Goal: Navigation & Orientation: Find specific page/section

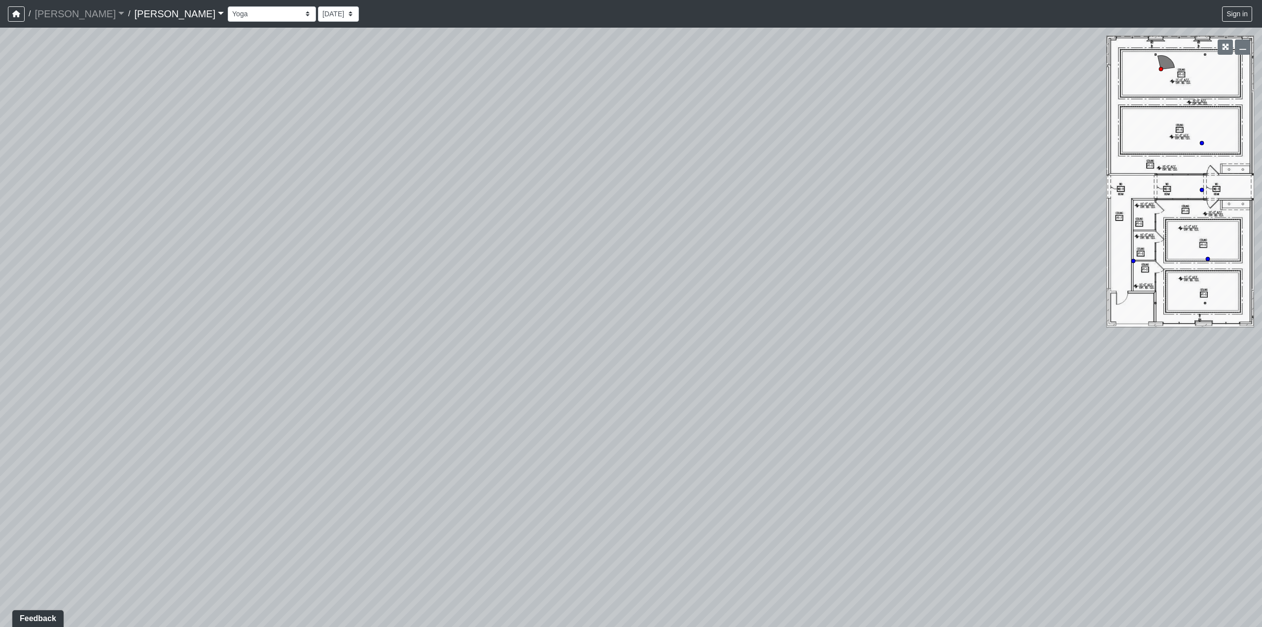
drag, startPoint x: 0, startPoint y: 0, endPoint x: 623, endPoint y: 401, distance: 741.1
click at [623, 401] on div "Loading... Weight Room" at bounding box center [631, 327] width 1262 height 599
drag, startPoint x: 942, startPoint y: 261, endPoint x: 230, endPoint y: 258, distance: 712.3
click at [230, 258] on div "Loading... Weight Room" at bounding box center [631, 327] width 1262 height 599
drag, startPoint x: 753, startPoint y: 271, endPoint x: 282, endPoint y: 303, distance: 471.8
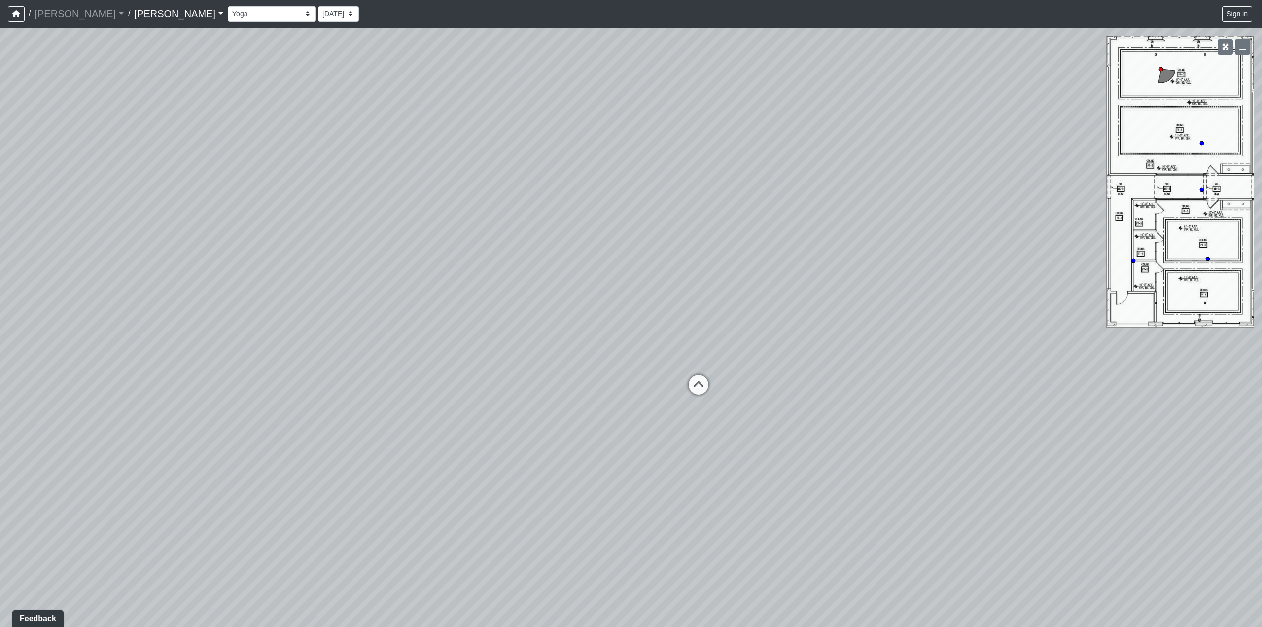
click at [282, 303] on div "Loading... Weight Room" at bounding box center [631, 327] width 1262 height 599
drag, startPoint x: 836, startPoint y: 307, endPoint x: 1224, endPoint y: 468, distance: 420.4
click at [1224, 468] on div "Loading... Weight Room" at bounding box center [631, 327] width 1262 height 599
drag, startPoint x: 563, startPoint y: 472, endPoint x: 872, endPoint y: 408, distance: 315.6
click at [872, 408] on div "Loading... Weight Room" at bounding box center [631, 327] width 1262 height 599
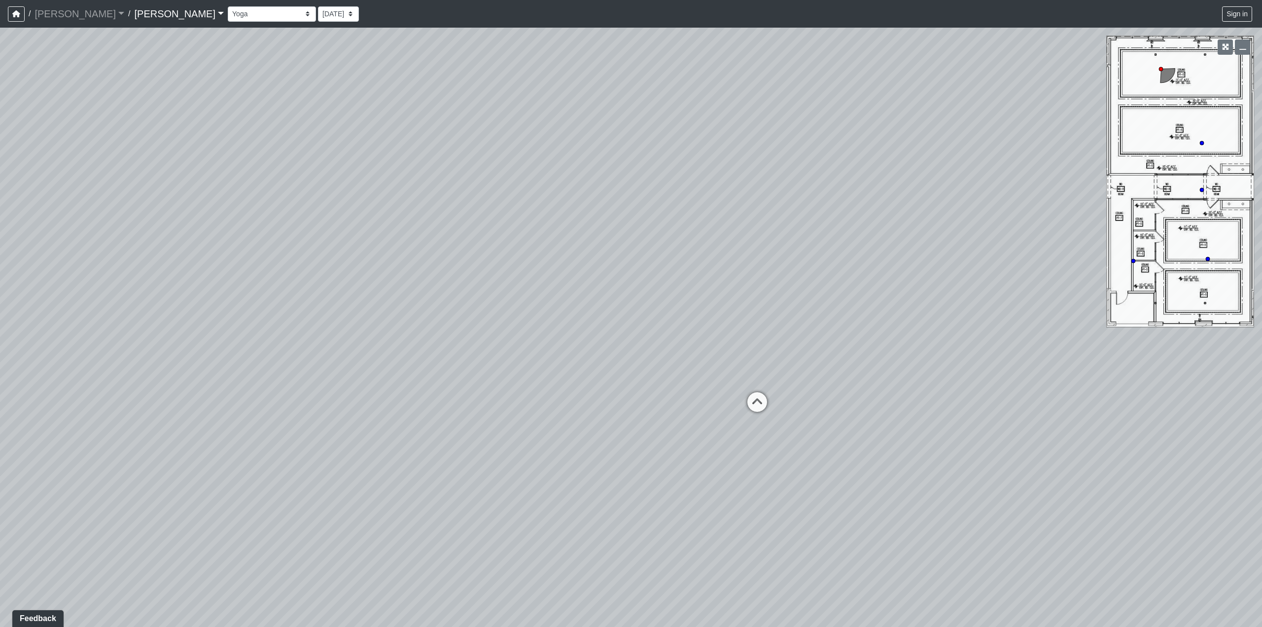
drag, startPoint x: 802, startPoint y: 303, endPoint x: 367, endPoint y: 260, distance: 437.4
click at [367, 260] on div "Loading... Weight Room" at bounding box center [631, 327] width 1262 height 599
drag, startPoint x: 949, startPoint y: 367, endPoint x: 226, endPoint y: 307, distance: 725.6
click at [226, 307] on div "Loading... Weight Room" at bounding box center [631, 327] width 1262 height 599
drag, startPoint x: 913, startPoint y: 305, endPoint x: 1012, endPoint y: 505, distance: 223.3
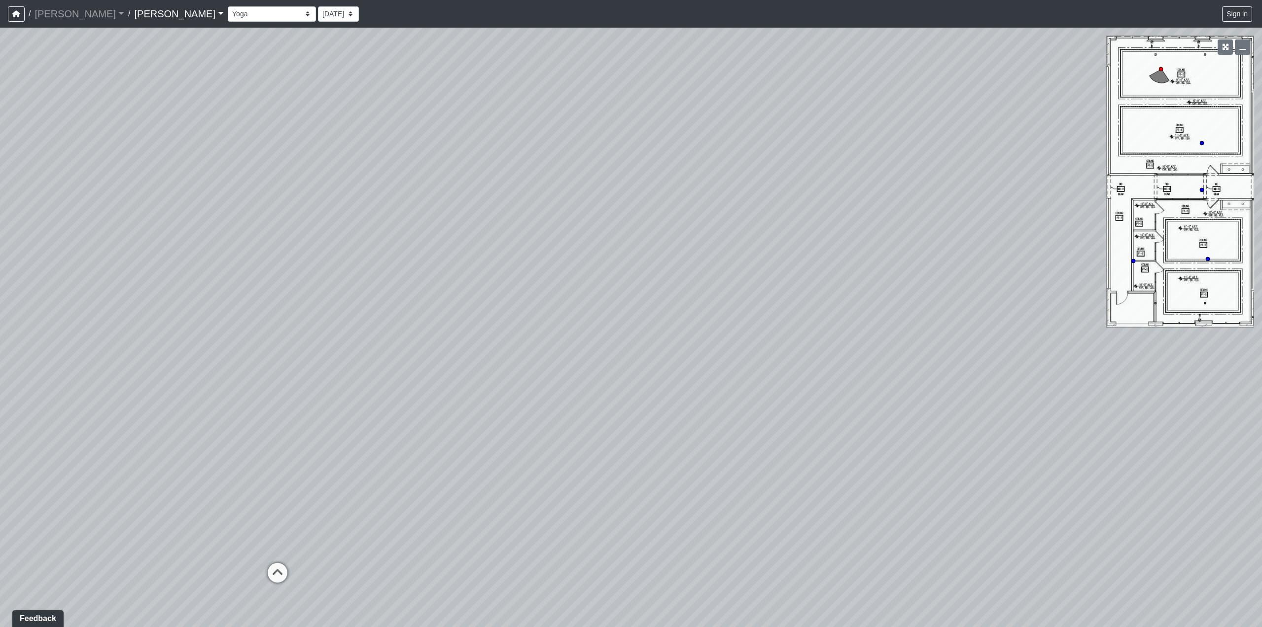
click at [1012, 505] on div "Loading... Weight Room" at bounding box center [631, 327] width 1262 height 599
drag, startPoint x: 451, startPoint y: 327, endPoint x: 1020, endPoint y: 329, distance: 569.3
click at [1020, 329] on div "Loading... Weight Room" at bounding box center [631, 327] width 1262 height 599
drag, startPoint x: 624, startPoint y: 284, endPoint x: 1025, endPoint y: 277, distance: 401.3
click at [1025, 277] on div "Loading... Weight Room" at bounding box center [631, 327] width 1262 height 599
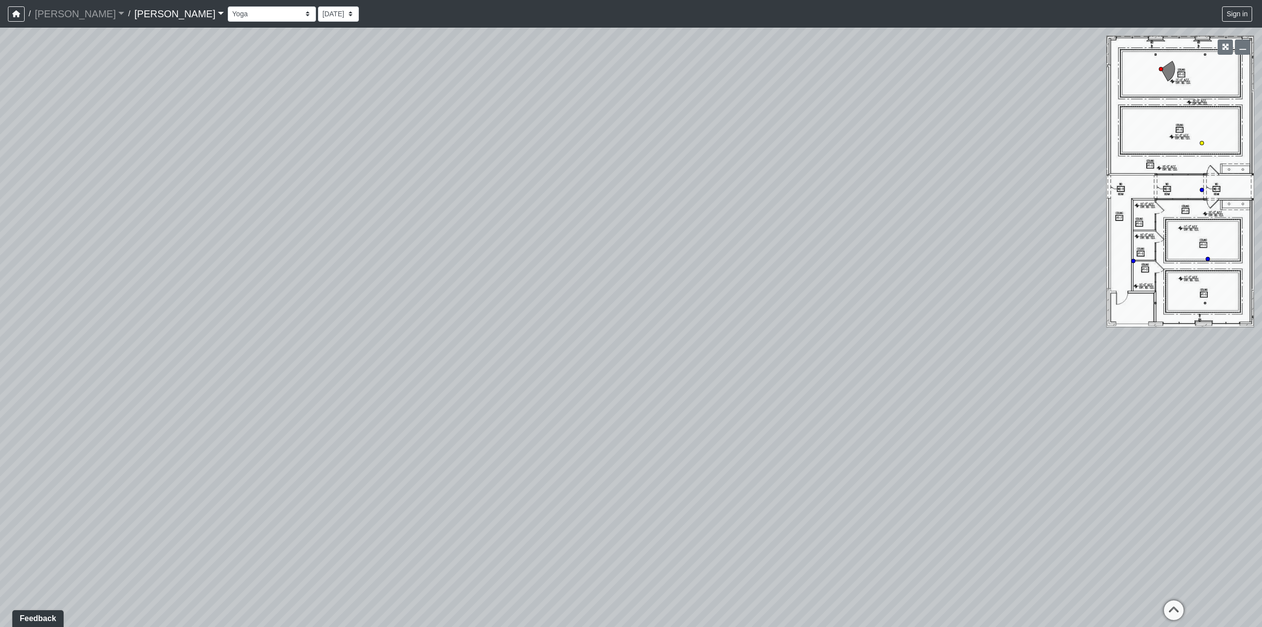
click at [1201, 143] on circle at bounding box center [1202, 143] width 4 height 4
drag, startPoint x: 233, startPoint y: 253, endPoint x: 761, endPoint y: 259, distance: 528.0
click at [761, 259] on div "Loading... Weight Room Loading... Yoga Loading... [GEOGRAPHIC_DATA]" at bounding box center [631, 327] width 1262 height 599
drag, startPoint x: 203, startPoint y: 275, endPoint x: 857, endPoint y: 272, distance: 654.1
click at [857, 272] on div "Loading... Weight Room Loading... Yoga Loading... [GEOGRAPHIC_DATA]" at bounding box center [631, 327] width 1262 height 599
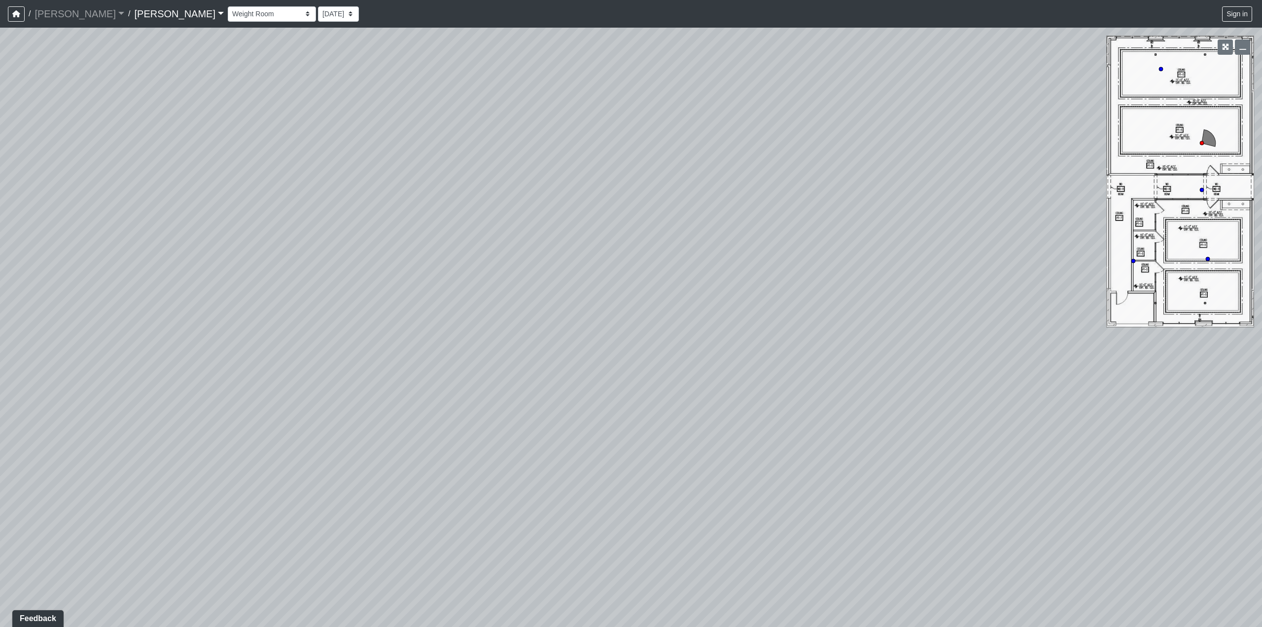
drag, startPoint x: 477, startPoint y: 253, endPoint x: 984, endPoint y: 280, distance: 508.0
click at [984, 280] on div "Loading... Weight Room Loading... Yoga Loading... [GEOGRAPHIC_DATA]" at bounding box center [631, 327] width 1262 height 599
drag, startPoint x: 292, startPoint y: 299, endPoint x: 943, endPoint y: 285, distance: 650.8
click at [943, 285] on div "Loading... Weight Room Loading... Yoga Loading... [GEOGRAPHIC_DATA]" at bounding box center [631, 327] width 1262 height 599
drag, startPoint x: 451, startPoint y: 284, endPoint x: 904, endPoint y: 254, distance: 454.0
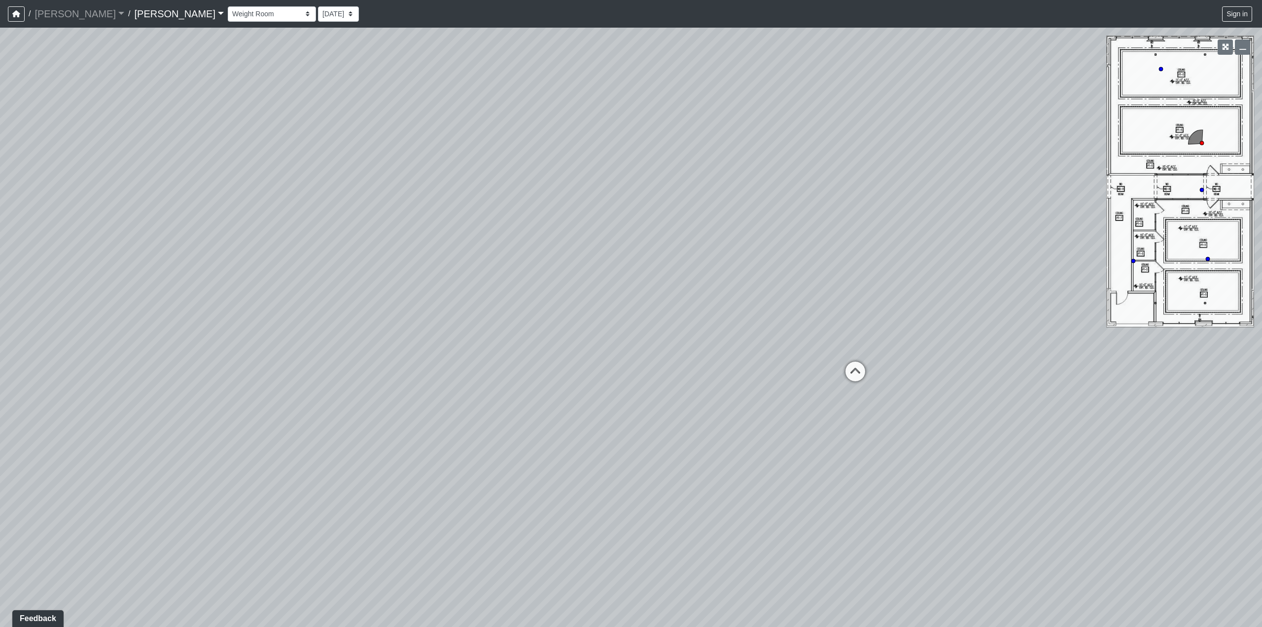
click at [904, 254] on div "Loading... Weight Room Loading... Yoga Loading... [GEOGRAPHIC_DATA]" at bounding box center [631, 327] width 1262 height 599
click at [1208, 259] on circle at bounding box center [1208, 259] width 4 height 4
drag, startPoint x: 267, startPoint y: 281, endPoint x: 997, endPoint y: 269, distance: 730.1
click at [990, 272] on div "Loading... Weight Room Loading... Yoga Loading... Hallway Loading... Hallway Lo…" at bounding box center [631, 327] width 1262 height 599
drag, startPoint x: 435, startPoint y: 307, endPoint x: 942, endPoint y: 249, distance: 510.9
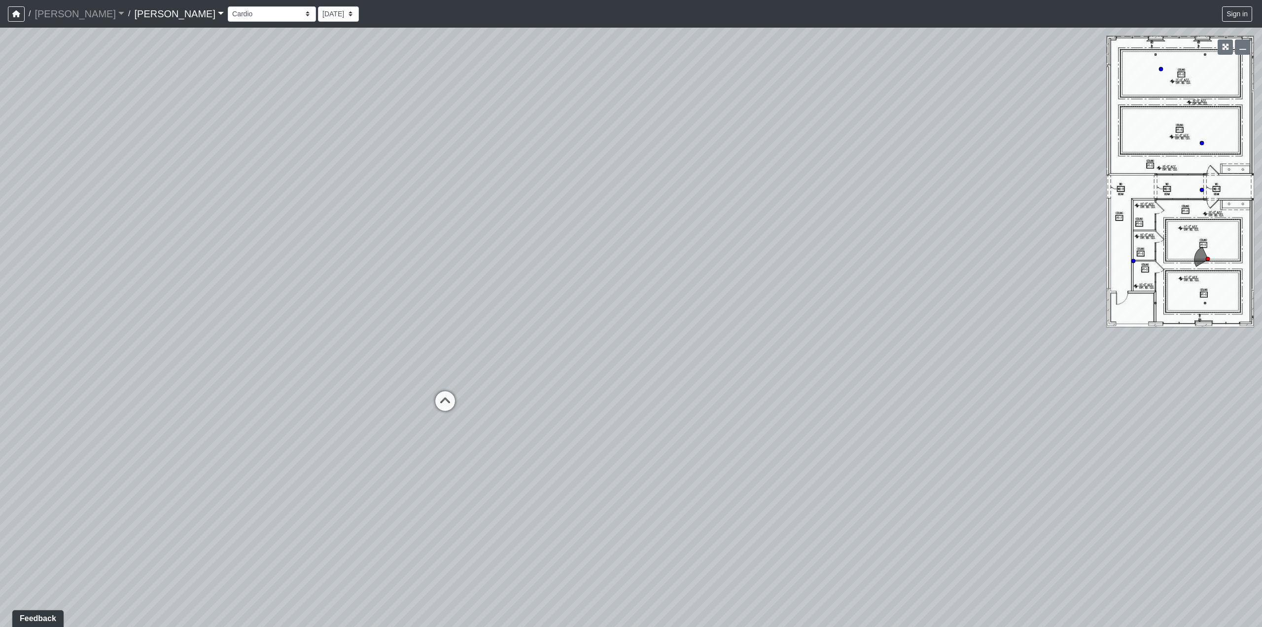
click at [869, 267] on div "Loading... Weight Room Loading... Yoga Loading... Hallway Loading... Hallway Lo…" at bounding box center [631, 327] width 1262 height 599
drag, startPoint x: 552, startPoint y: 255, endPoint x: 724, endPoint y: 245, distance: 172.3
click at [724, 245] on div "Loading... Weight Room Loading... Yoga Loading... Hallway Loading... Hallway Lo…" at bounding box center [631, 327] width 1262 height 599
click at [1134, 259] on circle at bounding box center [1133, 261] width 4 height 4
drag, startPoint x: 336, startPoint y: 367, endPoint x: 1102, endPoint y: 315, distance: 767.2
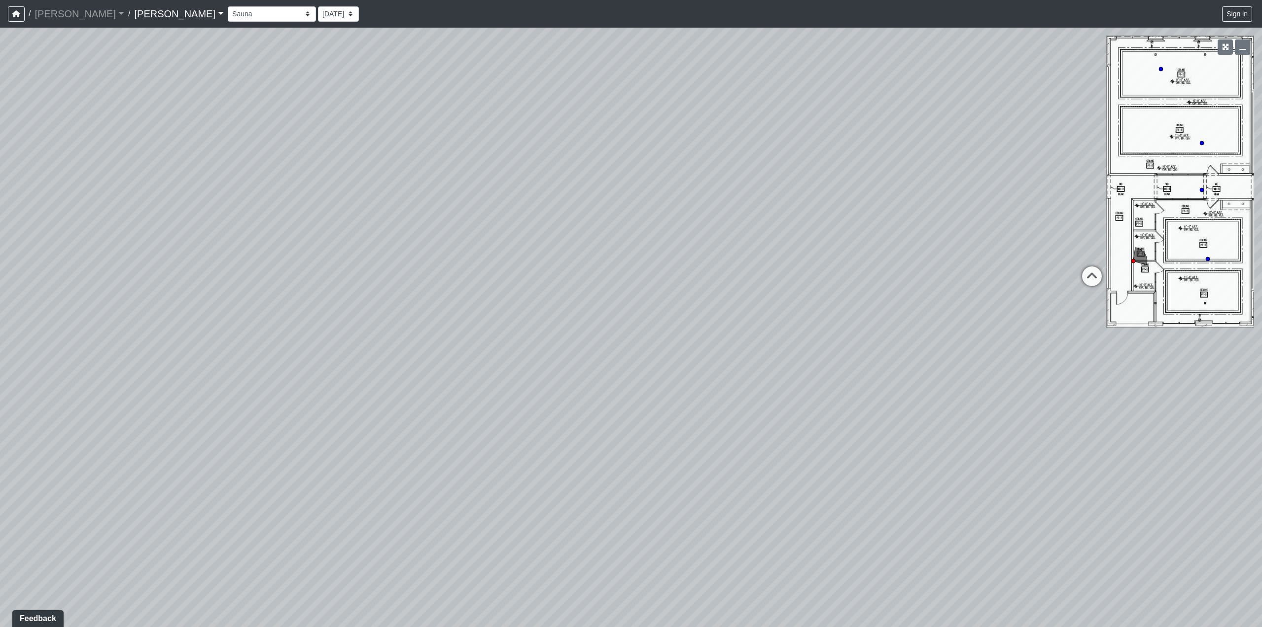
click at [1238, 314] on div "Loading... Weight Room Loading... Yoga Loading... Hallway Loading... Hallway Lo…" at bounding box center [631, 327] width 1262 height 599
drag, startPoint x: 458, startPoint y: 339, endPoint x: 1076, endPoint y: 340, distance: 617.7
click at [1060, 343] on div "Loading... Weight Room Loading... Yoga Loading... Hallway Loading... Hallway Lo…" at bounding box center [631, 327] width 1262 height 599
drag, startPoint x: 930, startPoint y: 368, endPoint x: 170, endPoint y: 290, distance: 764.1
click at [170, 290] on div "Loading... Weight Room Loading... Yoga Loading... Hallway Loading... Hallway Lo…" at bounding box center [631, 327] width 1262 height 599
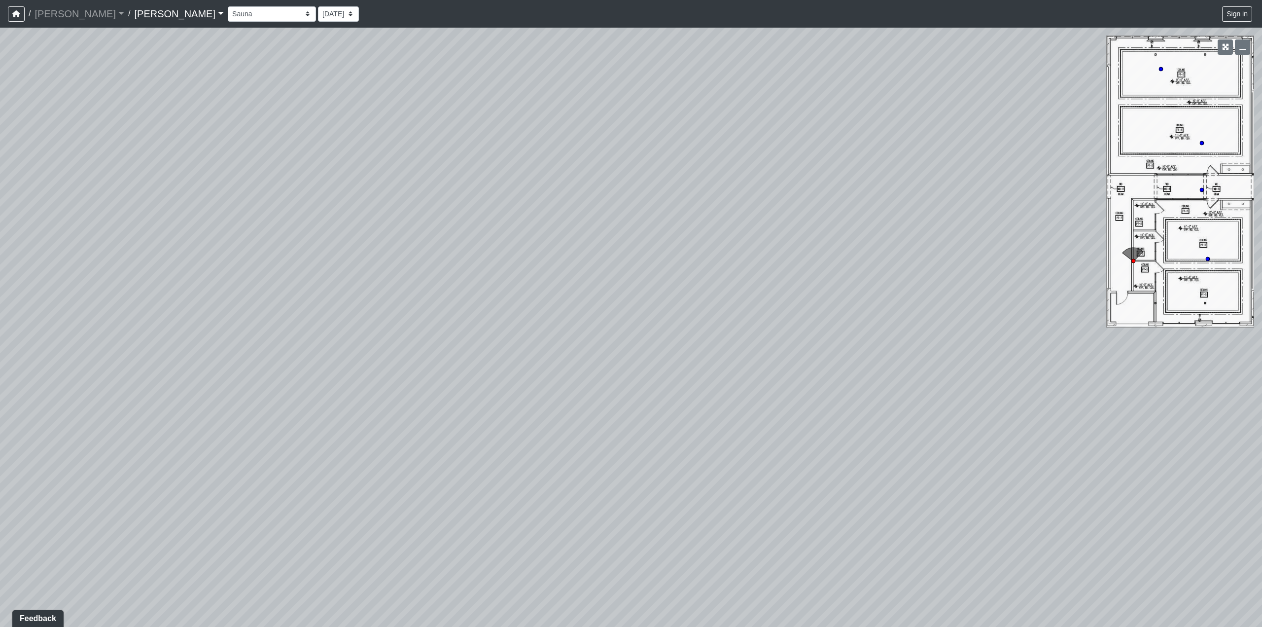
drag, startPoint x: 668, startPoint y: 198, endPoint x: 667, endPoint y: 264, distance: 65.6
click at [667, 264] on div "Loading... Weight Room Loading... Yoga Loading... Hallway Loading... Hallway Lo…" at bounding box center [631, 327] width 1262 height 599
drag, startPoint x: 976, startPoint y: 414, endPoint x: 521, endPoint y: 332, distance: 462.4
click at [559, 337] on div "Loading... Weight Room Loading... Yoga Loading... Hallway Loading... Hallway Lo…" at bounding box center [631, 327] width 1262 height 599
drag, startPoint x: 812, startPoint y: 366, endPoint x: 133, endPoint y: 298, distance: 682.7
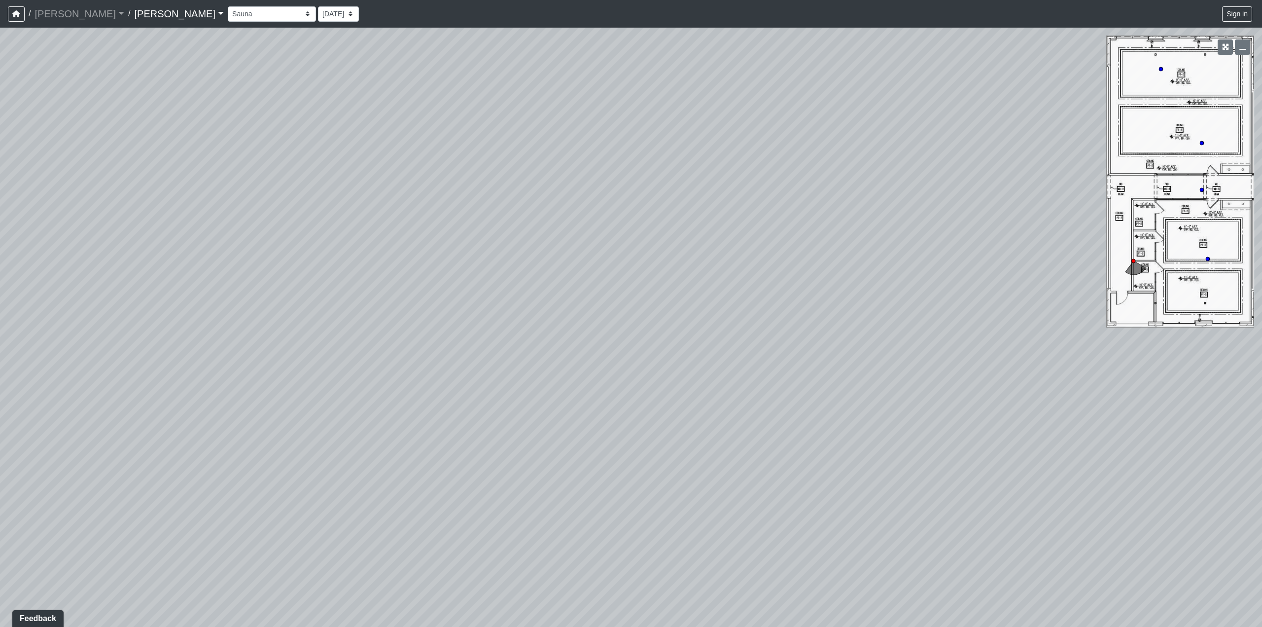
click at [133, 298] on div "Loading... Weight Room Loading... Yoga Loading... Hallway Loading... Hallway Lo…" at bounding box center [631, 327] width 1262 height 599
drag, startPoint x: 802, startPoint y: 110, endPoint x: 525, endPoint y: 355, distance: 369.1
click at [525, 355] on div "Loading... Weight Room Loading... Yoga Loading... Hallway Loading... Hallway Lo…" at bounding box center [631, 327] width 1262 height 599
click at [1203, 190] on circle at bounding box center [1202, 190] width 4 height 4
drag, startPoint x: 429, startPoint y: 288, endPoint x: 1177, endPoint y: 309, distance: 748.1
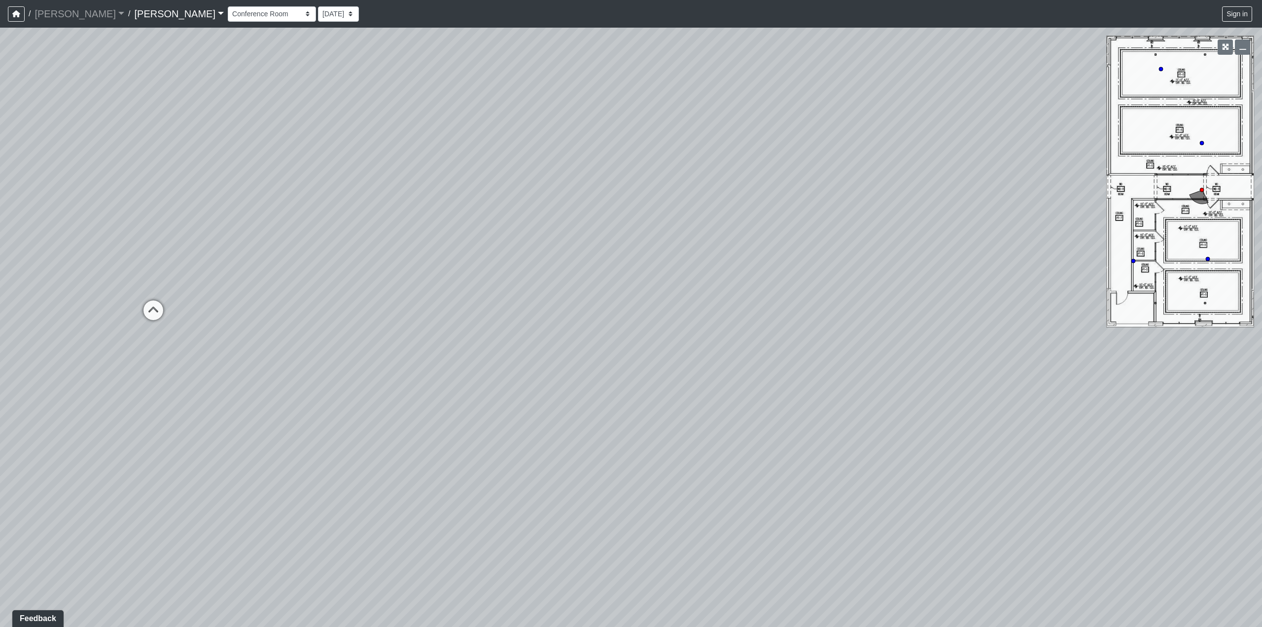
click at [1177, 309] on div "Loading... Weight Room Loading... Yoga Loading... Hallway Loading... Hallway Lo…" at bounding box center [631, 327] width 1262 height 599
drag, startPoint x: 668, startPoint y: 314, endPoint x: 1059, endPoint y: 319, distance: 390.9
click at [1171, 321] on div "Loading... Weight Room Loading... Yoga Loading... Hallway Loading... Hallway Lo…" at bounding box center [631, 327] width 1262 height 599
drag, startPoint x: 364, startPoint y: 331, endPoint x: 916, endPoint y: 331, distance: 552.1
click at [869, 338] on div "Loading... Weight Room Loading... Yoga Loading... Hallway Loading... Hallway Lo…" at bounding box center [631, 327] width 1262 height 599
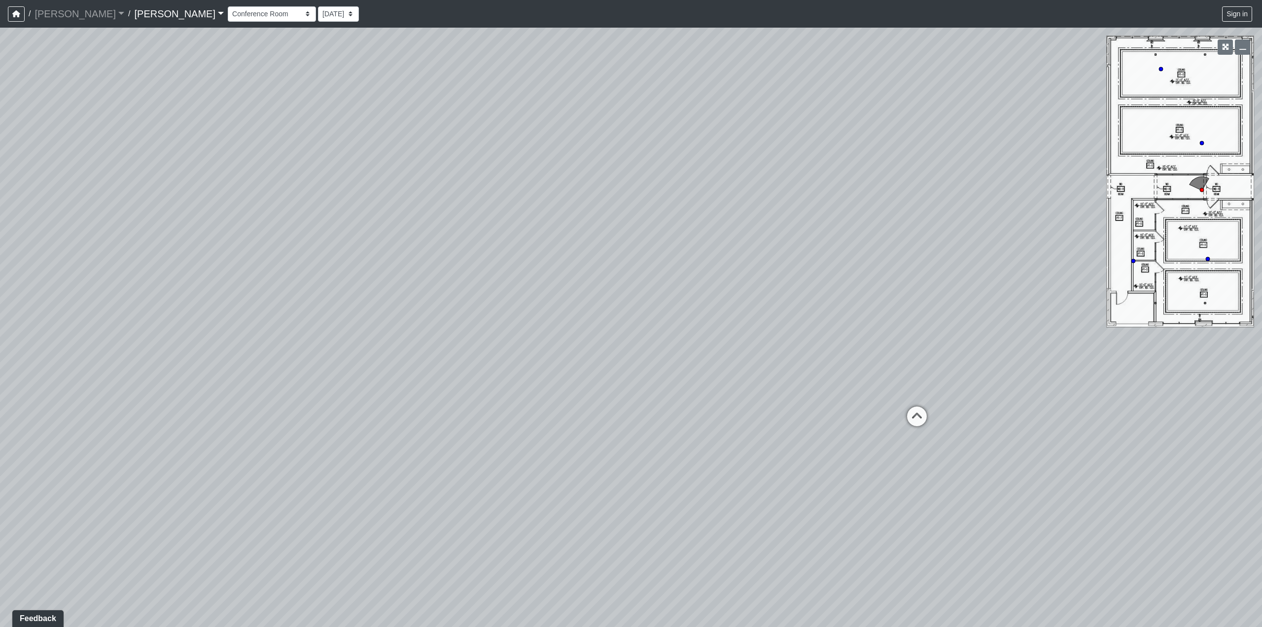
drag, startPoint x: 411, startPoint y: 395, endPoint x: 1058, endPoint y: 390, distance: 647.7
click at [1058, 390] on div "Loading... Weight Room Loading... Yoga Loading... Hallway Loading... Hallway Lo…" at bounding box center [631, 327] width 1262 height 599
drag, startPoint x: 608, startPoint y: 379, endPoint x: 857, endPoint y: 365, distance: 249.3
click at [776, 378] on div "Loading... Weight Room Loading... Yoga Loading... Hallway Loading... Hallway Lo…" at bounding box center [631, 327] width 1262 height 599
drag, startPoint x: 951, startPoint y: 285, endPoint x: 468, endPoint y: 262, distance: 483.1
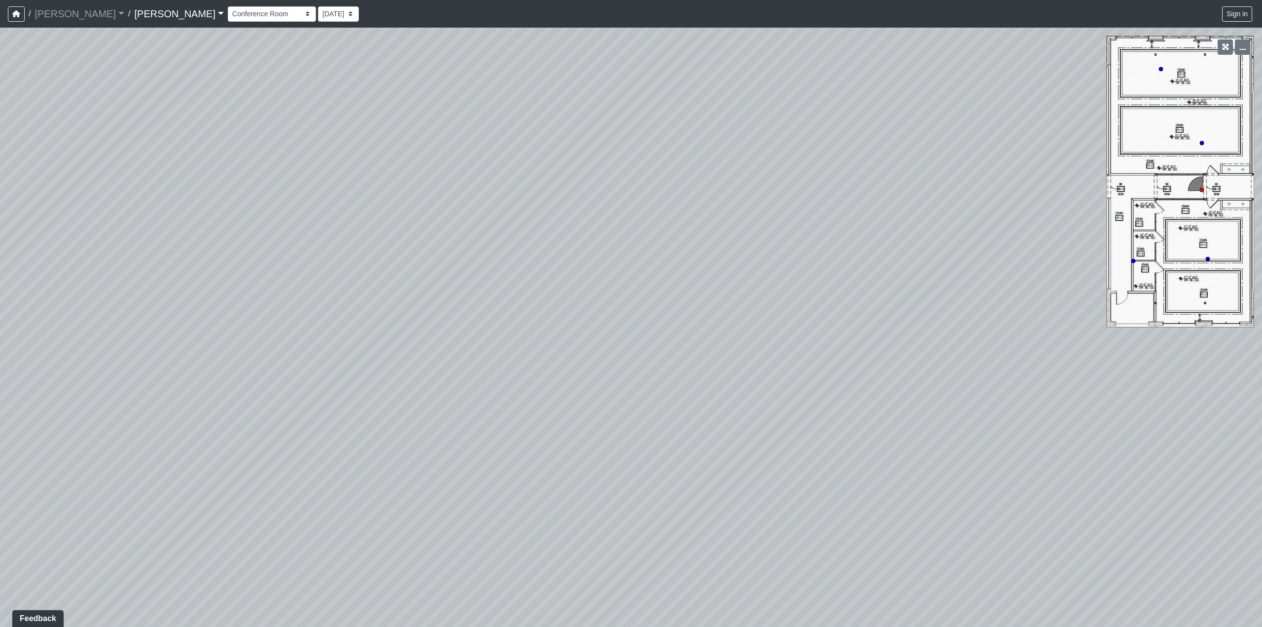
click at [468, 262] on div "Loading... Weight Room Loading... Yoga Loading... Hallway Loading... Hallway Lo…" at bounding box center [631, 327] width 1262 height 599
click at [1201, 143] on circle at bounding box center [1202, 143] width 4 height 4
drag, startPoint x: 319, startPoint y: 239, endPoint x: 684, endPoint y: 256, distance: 365.7
click at [684, 256] on div "Loading... Weight Room Loading... Yoga Loading... Hallway Loading... Hallway Lo…" at bounding box center [631, 327] width 1262 height 599
drag, startPoint x: 888, startPoint y: 276, endPoint x: 358, endPoint y: 243, distance: 531.4
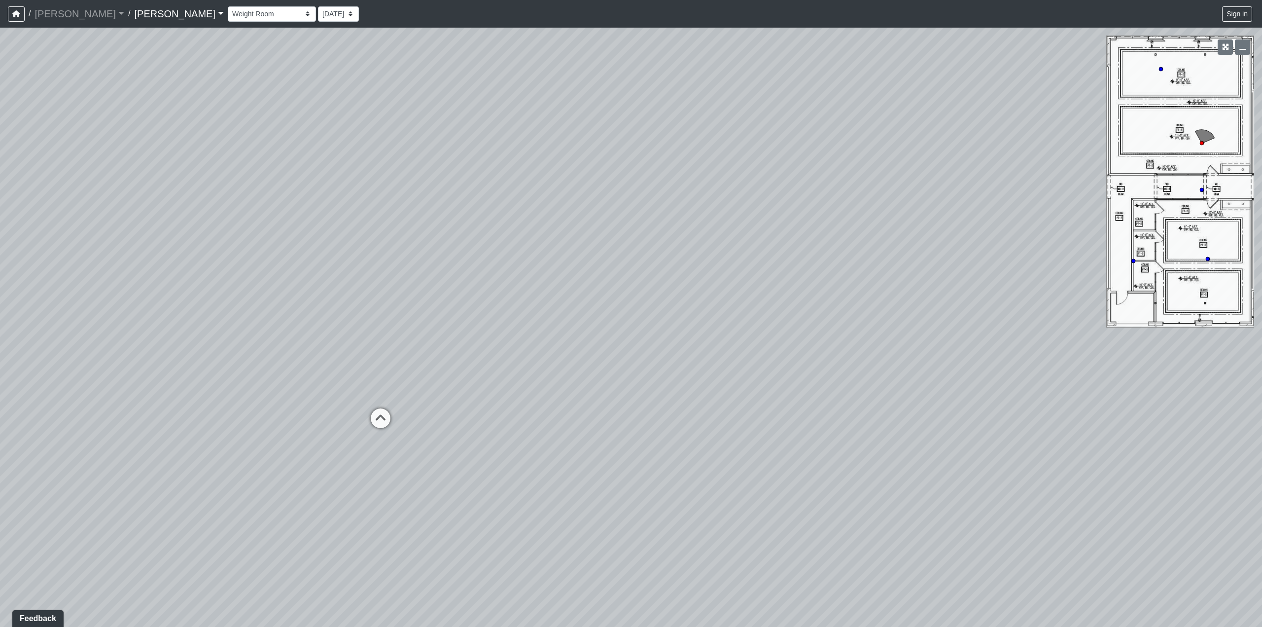
click at [359, 243] on div "Loading... Weight Room Loading... Yoga Loading... Hallway Loading... Hallway Lo…" at bounding box center [631, 327] width 1262 height 599
drag, startPoint x: 761, startPoint y: 253, endPoint x: 0, endPoint y: 164, distance: 765.8
click at [71, 184] on div "Loading... Weight Room Loading... Yoga Loading... Hallway Loading... Hallway Lo…" at bounding box center [631, 327] width 1262 height 599
drag, startPoint x: 445, startPoint y: 191, endPoint x: 211, endPoint y: 192, distance: 234.2
click at [238, 190] on div "Loading... Weight Room Loading... Yoga Loading... Hallway Loading... Hallway Lo…" at bounding box center [631, 327] width 1262 height 599
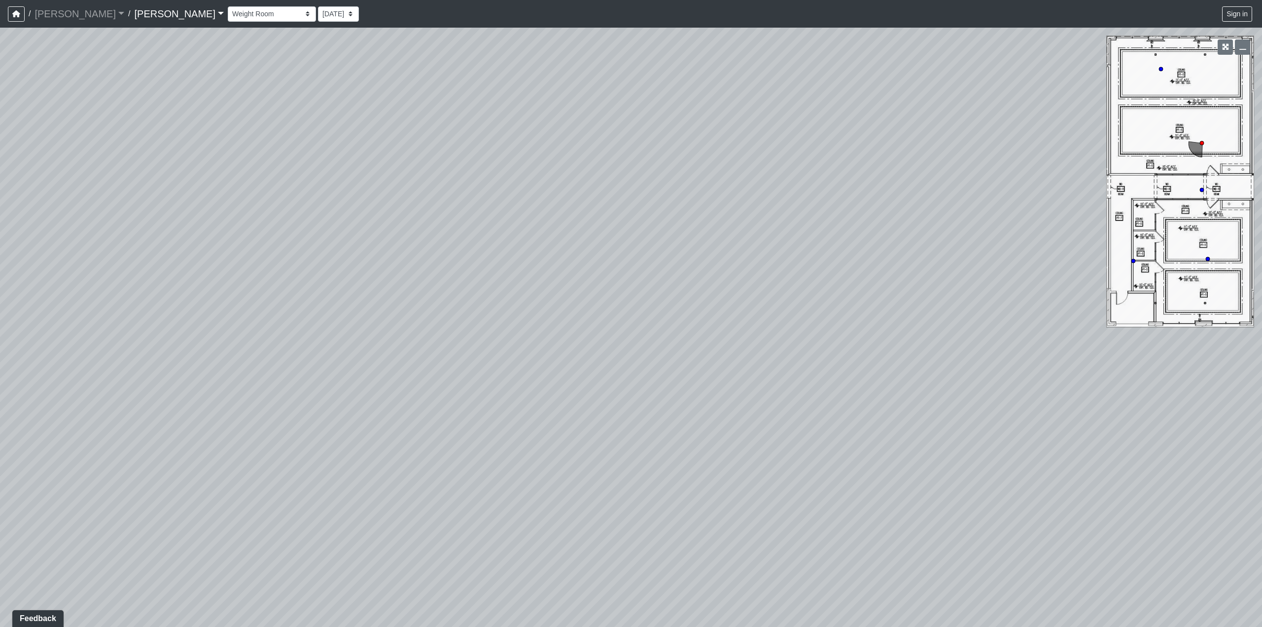
click at [1155, 70] on div "Loading... Weight Room Loading... Yoga Loading... Hallway Loading... Hallway Lo…" at bounding box center [631, 327] width 1262 height 599
click at [1163, 70] on icon at bounding box center [1160, 69] width 5 height 5
drag, startPoint x: 797, startPoint y: 248, endPoint x: 0, endPoint y: 218, distance: 797.7
click at [0, 218] on div "Loading... Weight Room Loading... Yoga Loading... Hallway Loading... Hallway Lo…" at bounding box center [631, 327] width 1262 height 599
drag, startPoint x: 551, startPoint y: 216, endPoint x: 0, endPoint y: 205, distance: 551.2
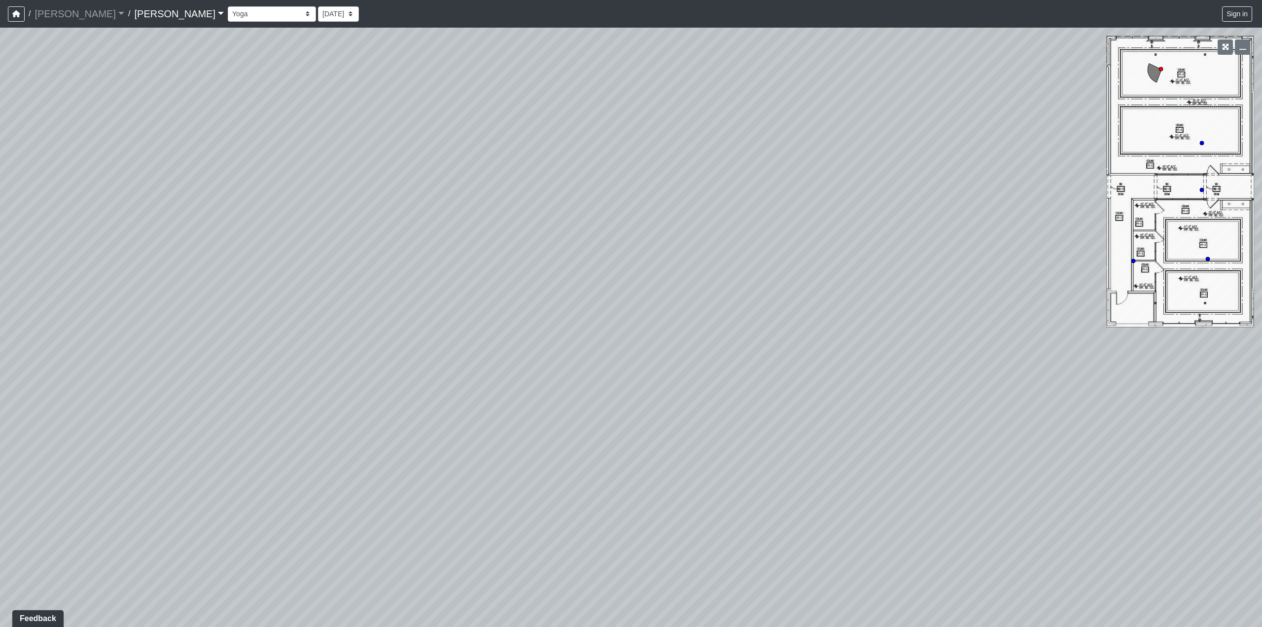
click at [103, 195] on div "Loading... Weight Room Loading... Yoga Loading... Hallway Loading... Hallway Lo…" at bounding box center [631, 327] width 1262 height 599
drag, startPoint x: 173, startPoint y: 240, endPoint x: 768, endPoint y: 231, distance: 595.5
click at [774, 237] on div "Loading... Weight Room Loading... Yoga Loading... Hallway Loading... Hallway Lo…" at bounding box center [631, 327] width 1262 height 599
drag, startPoint x: 277, startPoint y: 228, endPoint x: 774, endPoint y: 227, distance: 497.4
click at [761, 227] on div "Loading... Weight Room Loading... Yoga Loading... Hallway Loading... Hallway Lo…" at bounding box center [631, 327] width 1262 height 599
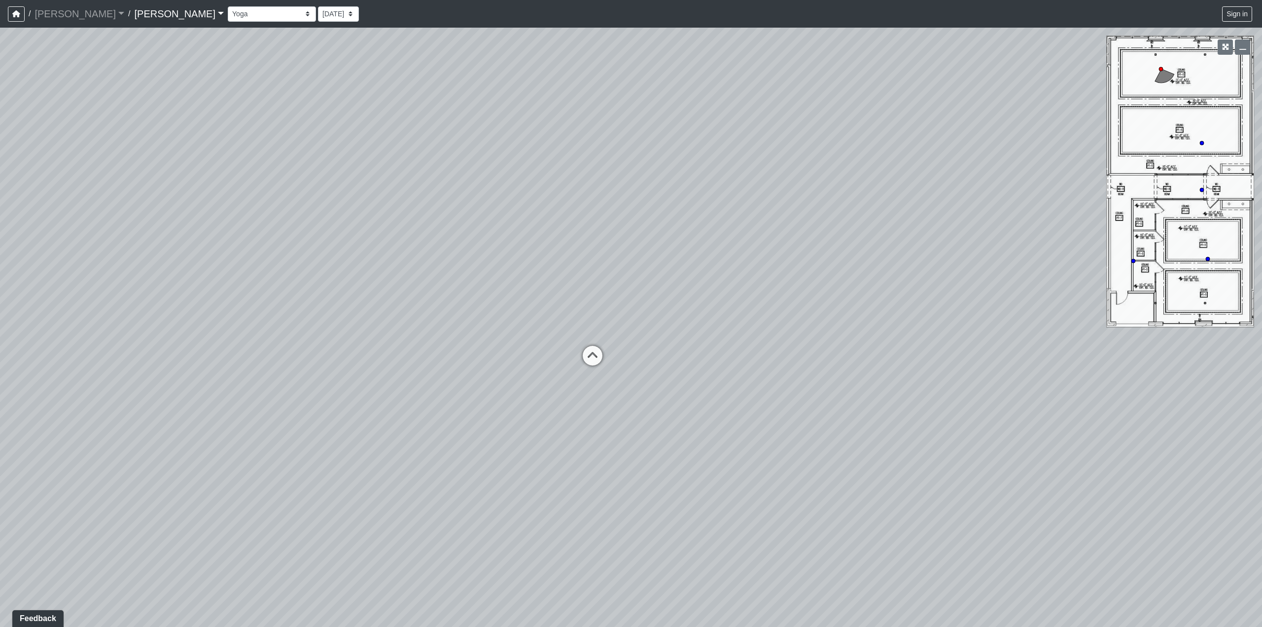
drag, startPoint x: 617, startPoint y: 225, endPoint x: 937, endPoint y: 239, distance: 320.2
click at [937, 239] on div "Loading... Weight Room Loading... Yoga Loading... Hallway Loading... Hallway Lo…" at bounding box center [631, 327] width 1262 height 599
drag, startPoint x: 561, startPoint y: 305, endPoint x: 1025, endPoint y: 271, distance: 465.6
click at [1025, 271] on div "Loading... Weight Room Loading... Yoga Loading... Hallway Loading... Hallway Lo…" at bounding box center [631, 327] width 1262 height 599
click at [1206, 259] on circle at bounding box center [1208, 259] width 4 height 4
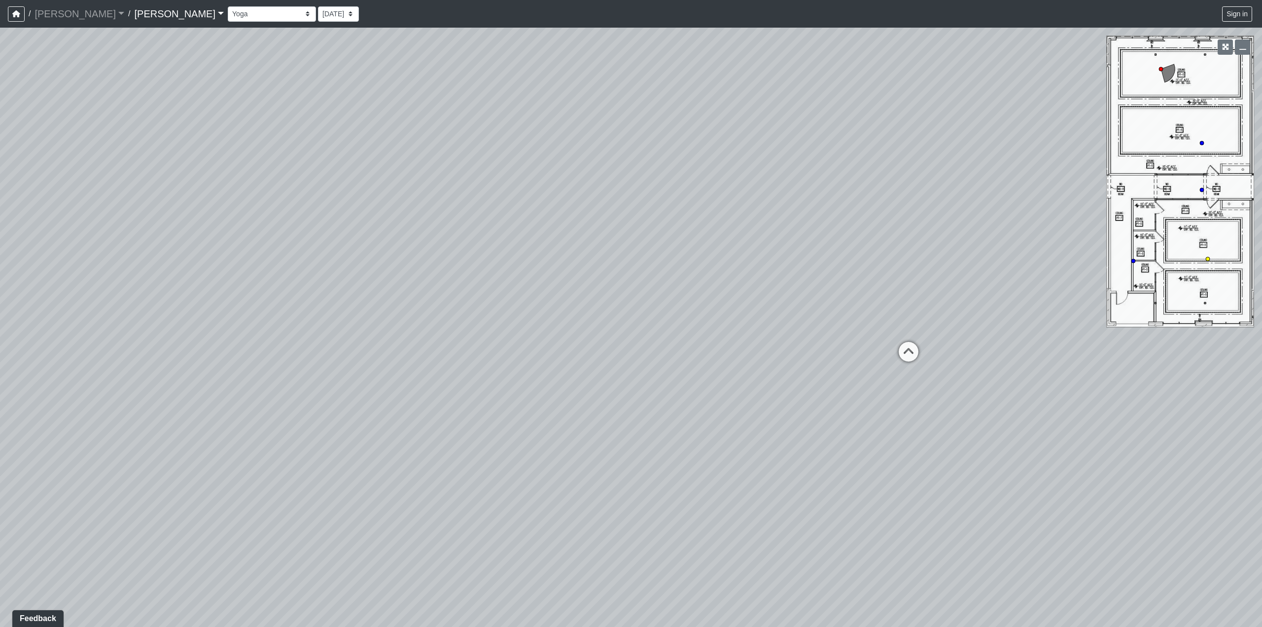
select select "crE15RyHj4F8cXnkqaeQuo"
drag, startPoint x: 601, startPoint y: 259, endPoint x: 1094, endPoint y: 272, distance: 493.1
click at [1094, 272] on div "Loading... Weight Room Loading... Yoga Loading... Hallway Loading... Hallway Lo…" at bounding box center [631, 327] width 1262 height 599
drag, startPoint x: 311, startPoint y: 287, endPoint x: 964, endPoint y: 294, distance: 653.7
click at [964, 294] on div "Loading... Weight Room Loading... Yoga Loading... Hallway Loading... Hallway Lo…" at bounding box center [631, 327] width 1262 height 599
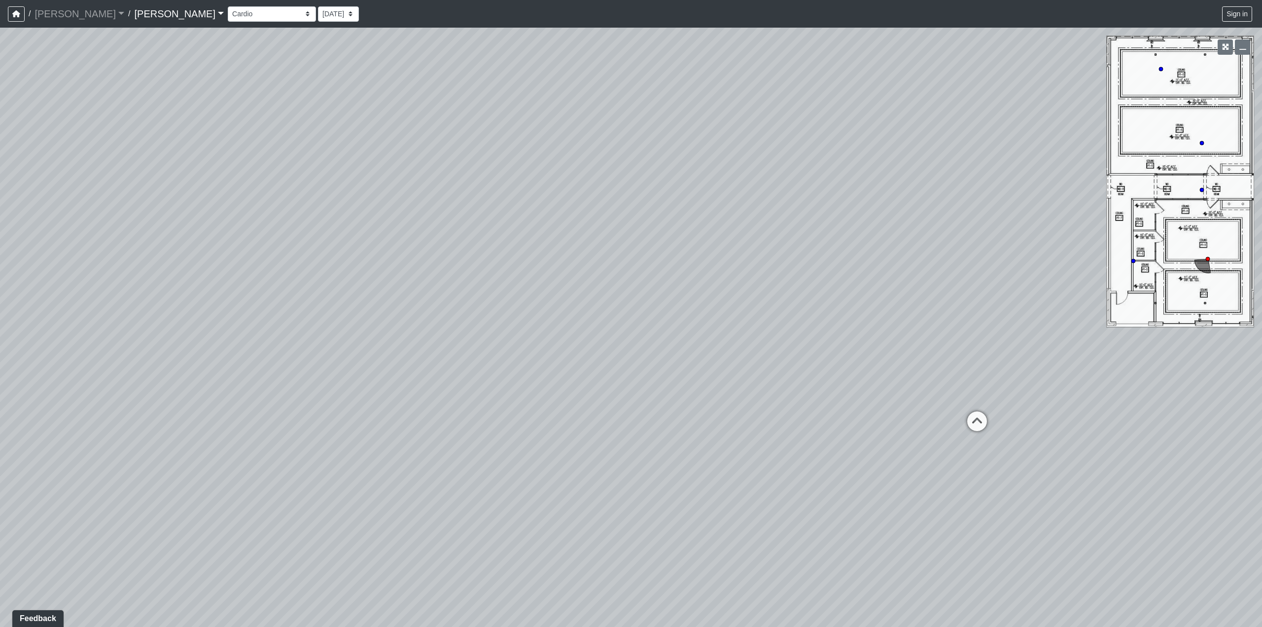
drag, startPoint x: 452, startPoint y: 303, endPoint x: 963, endPoint y: 260, distance: 513.5
click at [963, 260] on div "Loading... Weight Room Loading... Yoga Loading... Hallway Loading... Hallway Lo…" at bounding box center [631, 327] width 1262 height 599
drag, startPoint x: 504, startPoint y: 285, endPoint x: 1097, endPoint y: 283, distance: 593.5
click at [1097, 283] on div "Loading... Weight Room Loading... Yoga Loading... Hallway Loading... Hallway Lo…" at bounding box center [631, 327] width 1262 height 599
